Goal: Task Accomplishment & Management: Manage account settings

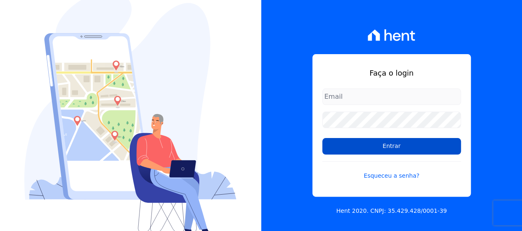
click at [349, 139] on input "Entrar" at bounding box center [391, 146] width 139 height 17
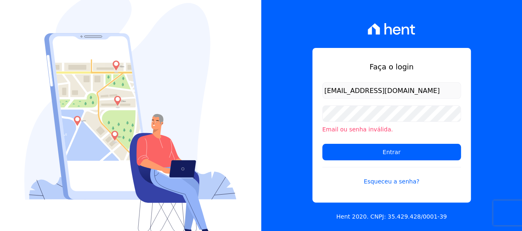
click at [352, 147] on input "Entrar" at bounding box center [391, 152] width 139 height 17
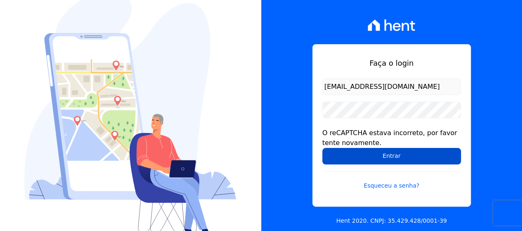
click at [357, 155] on input "Entrar" at bounding box center [391, 156] width 139 height 17
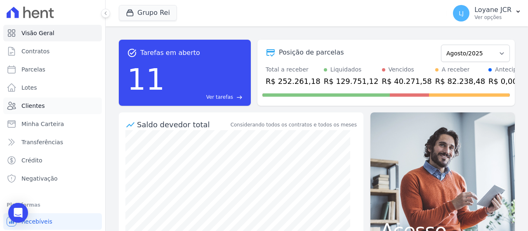
click at [53, 102] on link "Clientes" at bounding box center [52, 105] width 99 height 17
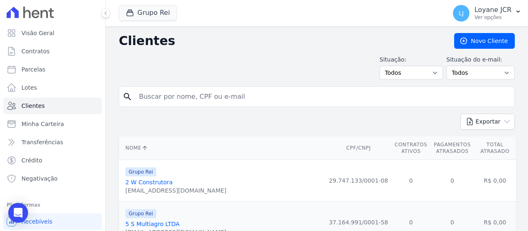
click at [263, 95] on input "search" at bounding box center [322, 96] width 377 height 17
paste input "- Boleto com vencimento em 30/08/2025 enviado para o cliente via chat. - Daniel…"
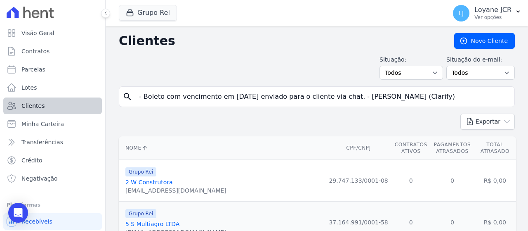
drag, startPoint x: 429, startPoint y: 97, endPoint x: 72, endPoint y: 102, distance: 357.0
click at [72, 102] on div "Visão Geral Contratos Parcelas Lotes Clientes Minha Carteira Transferências Cré…" at bounding box center [264, 115] width 528 height 231
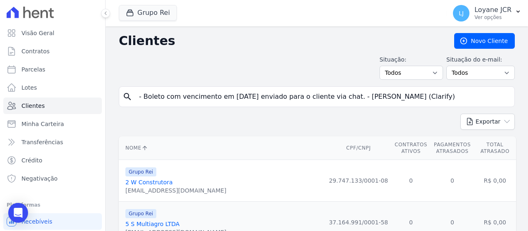
paste input "IVONE ALVES RODRIGUES"
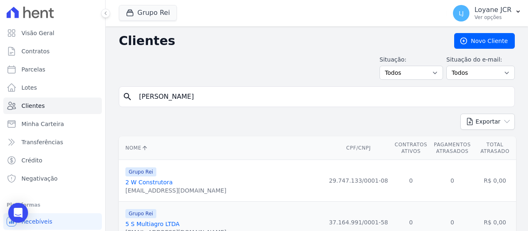
type input "IVONE ALVES RODRIGUES"
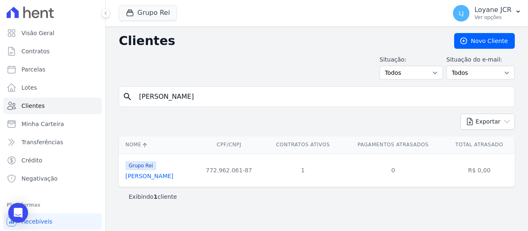
click at [154, 178] on link "Ivone Alves Rodrigues" at bounding box center [149, 175] width 48 height 7
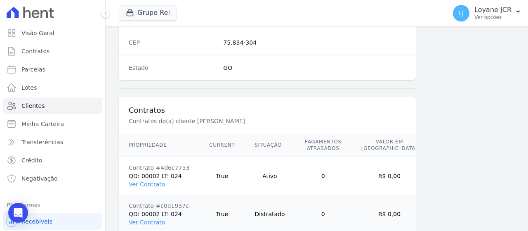
scroll to position [582, 0]
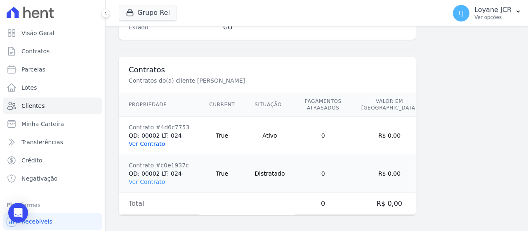
click at [156, 140] on link "Ver Contrato" at bounding box center [147, 143] width 36 height 7
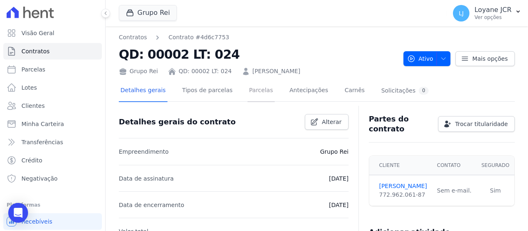
click at [248, 92] on link "Parcelas" at bounding box center [261, 91] width 27 height 22
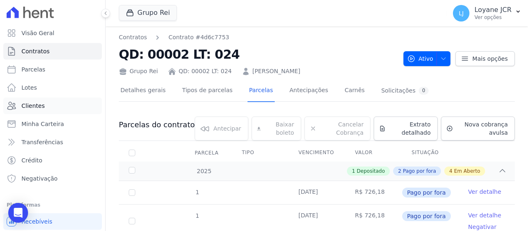
click at [40, 111] on link "Clientes" at bounding box center [52, 105] width 99 height 17
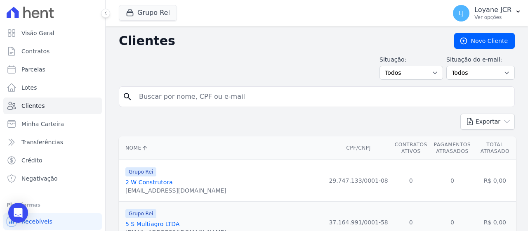
click at [301, 95] on input "search" at bounding box center [322, 96] width 377 height 17
paste input "NAYANE SANTOS DE FREITAS"
type input "NAYANE SANTOS DE FREITAS"
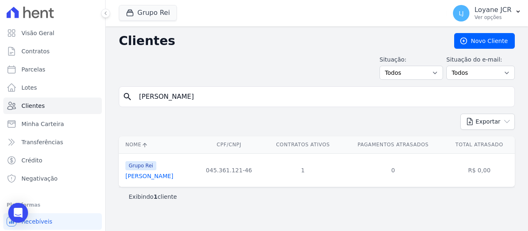
click at [173, 175] on link "Nayane Santos De Freitas" at bounding box center [149, 175] width 48 height 7
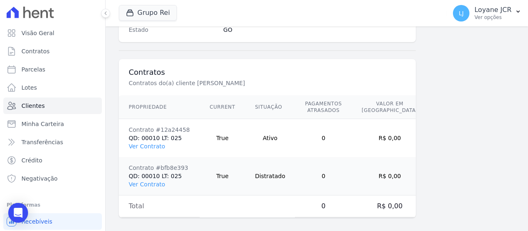
scroll to position [582, 0]
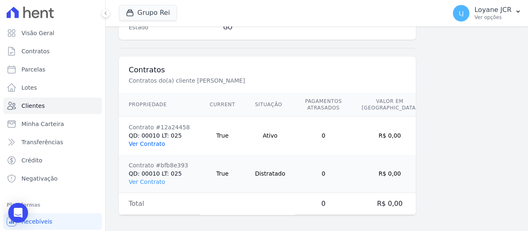
click at [146, 140] on link "Ver Contrato" at bounding box center [147, 143] width 36 height 7
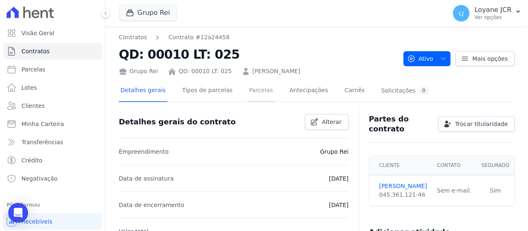
click at [248, 94] on link "Parcelas" at bounding box center [261, 91] width 27 height 22
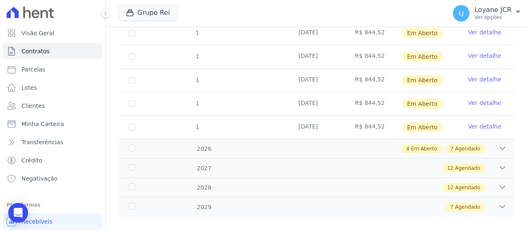
scroll to position [124, 0]
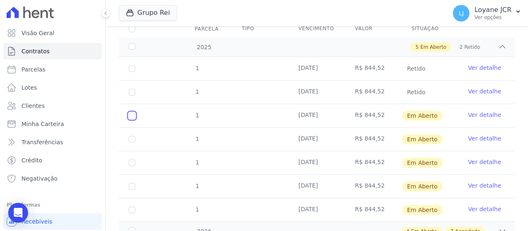
click at [133, 115] on input "checkbox" at bounding box center [132, 115] width 7 height 7
checkbox input "true"
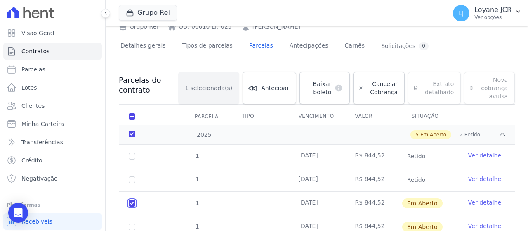
scroll to position [8, 0]
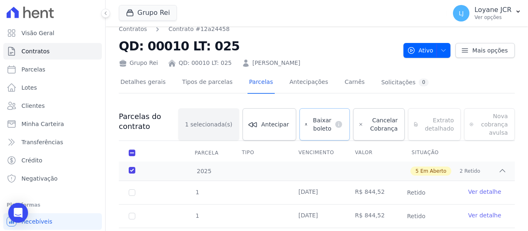
click at [325, 118] on span "Baixar boleto" at bounding box center [321, 124] width 21 height 17
